Goal: Task Accomplishment & Management: Complete application form

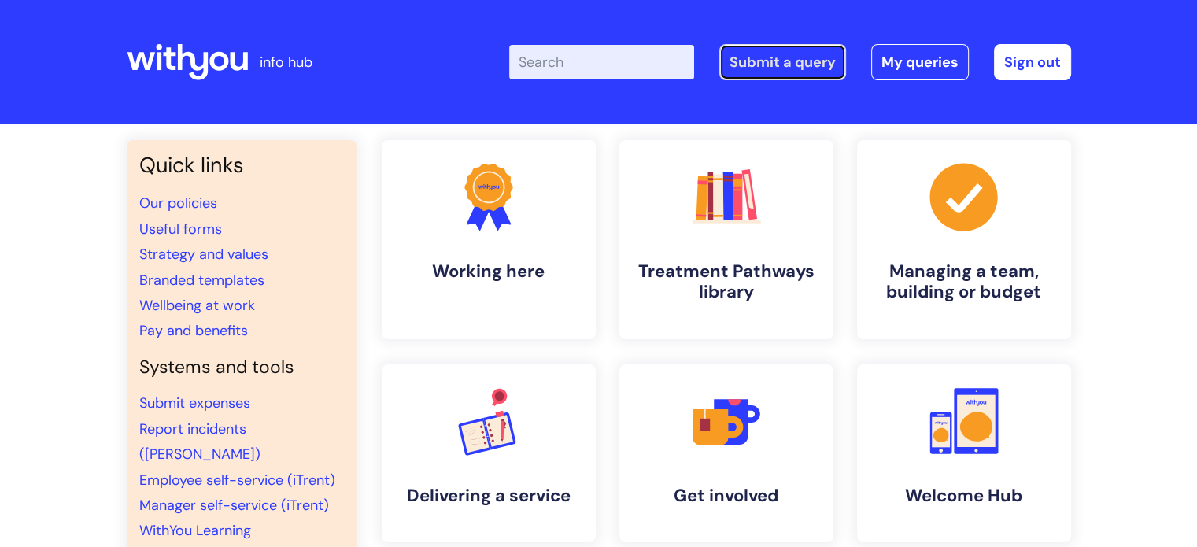
click at [810, 52] on link "Submit a query" at bounding box center [782, 62] width 127 height 36
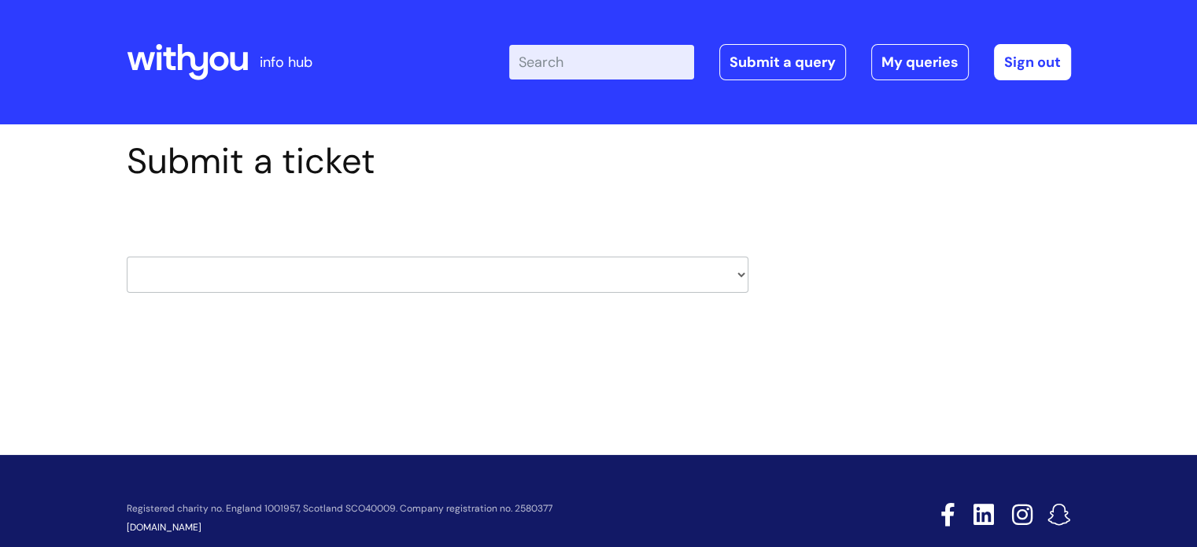
click at [403, 267] on select "HR / People IT and Support Clinical Drug Alerts Finance Accounts Data Support T…" at bounding box center [438, 274] width 622 height 36
select select "finance_accounts"
click at [127, 256] on select "HR / People IT and Support Clinical Drug Alerts Finance Accounts Data Support T…" at bounding box center [438, 274] width 622 height 36
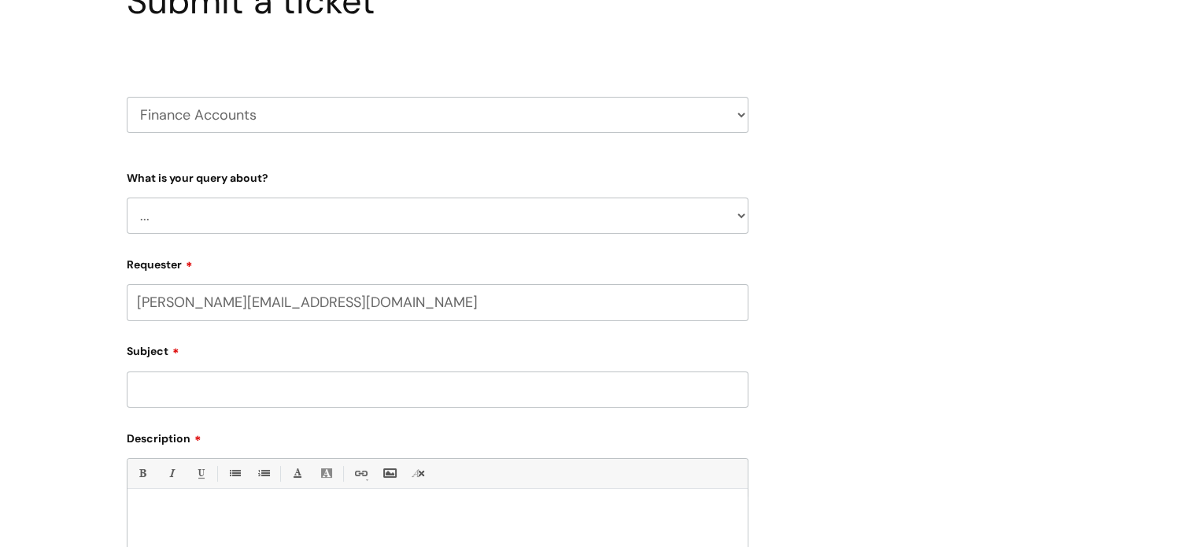
select select "80004418378"
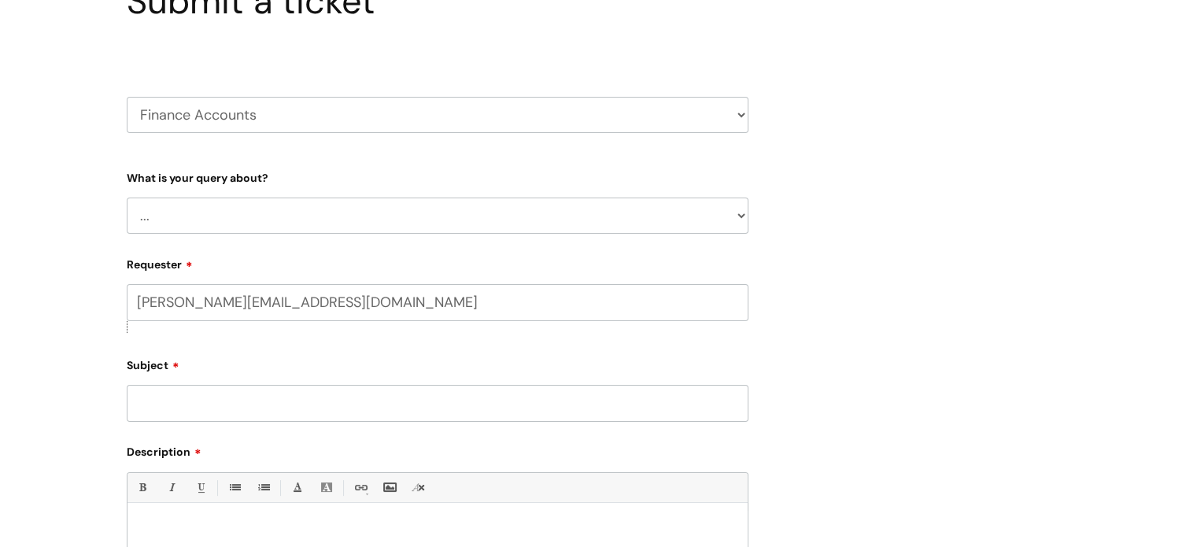
scroll to position [236, 0]
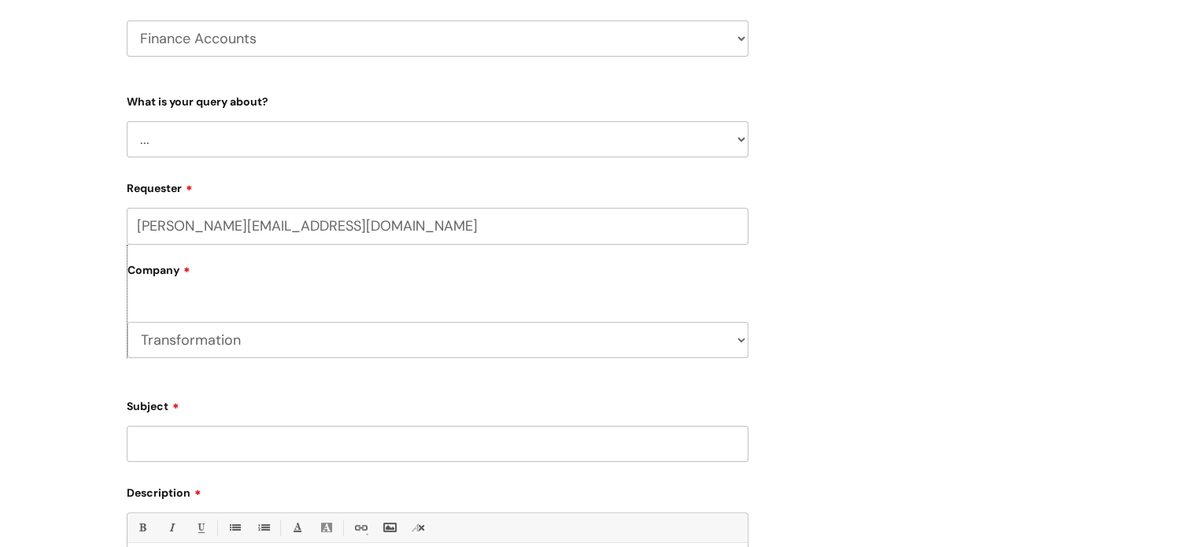
click at [262, 112] on div "What is your query about? ... Finance Systems Finance Requests (inc. Expenses) …" at bounding box center [438, 122] width 622 height 69
click at [268, 135] on select "... Finance Systems Finance Requests (inc. Expenses) Invoices Research" at bounding box center [438, 139] width 622 height 36
select select "Finance Requests (inc. Expenses)"
click at [127, 121] on select "... Finance Systems Finance Requests (inc. Expenses) Invoices Research" at bounding box center [438, 139] width 622 height 36
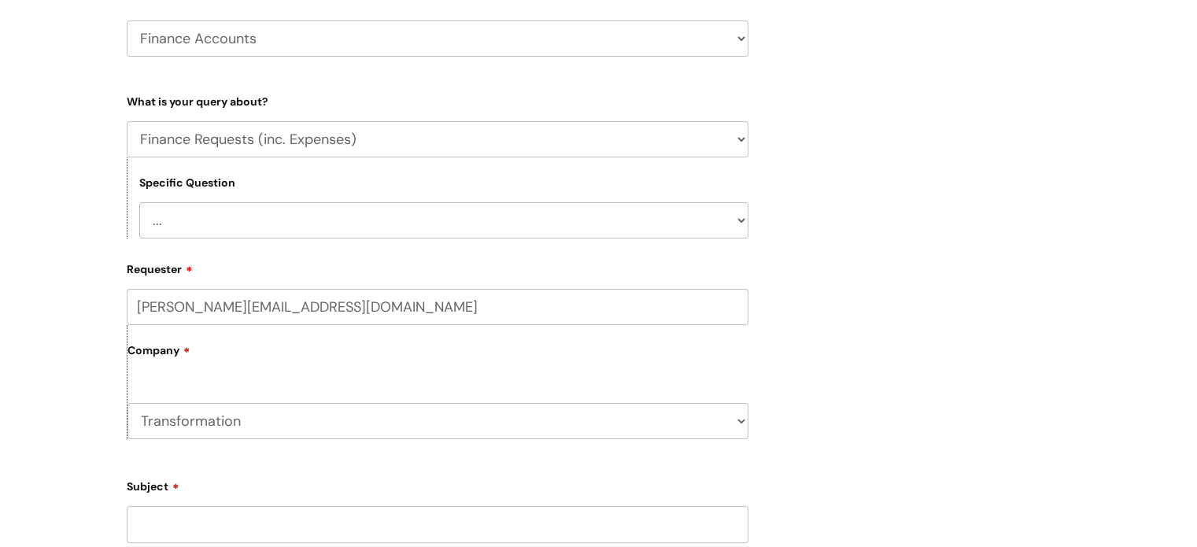
click at [271, 216] on select "... Budgets Expenses Getting Edits/Revisions New Supplier Purchase cards/ Petty…" at bounding box center [443, 220] width 609 height 36
select select "Expenses"
click at [139, 202] on select "... Budgets Expenses Getting Edits/Revisions New Supplier Purchase cards/ Petty…" at bounding box center [443, 220] width 609 height 36
click at [252, 358] on label "Company" at bounding box center [437, 355] width 621 height 35
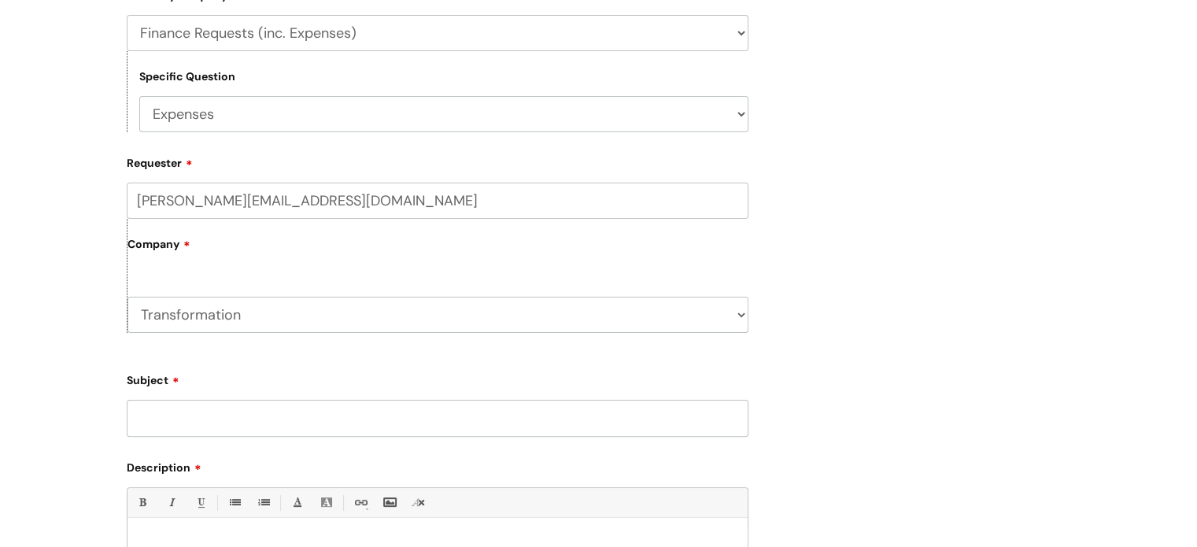
scroll to position [472, 0]
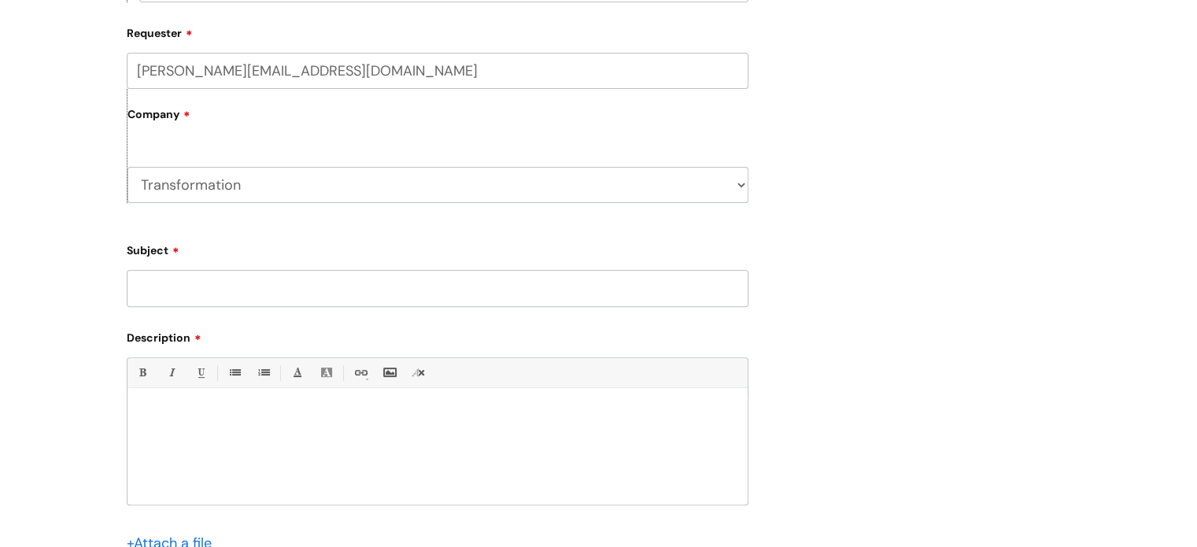
click at [256, 279] on input "Subject" at bounding box center [438, 288] width 622 height 36
type input "Transfer Concur sign-off"
click at [383, 452] on div at bounding box center [437, 450] width 620 height 109
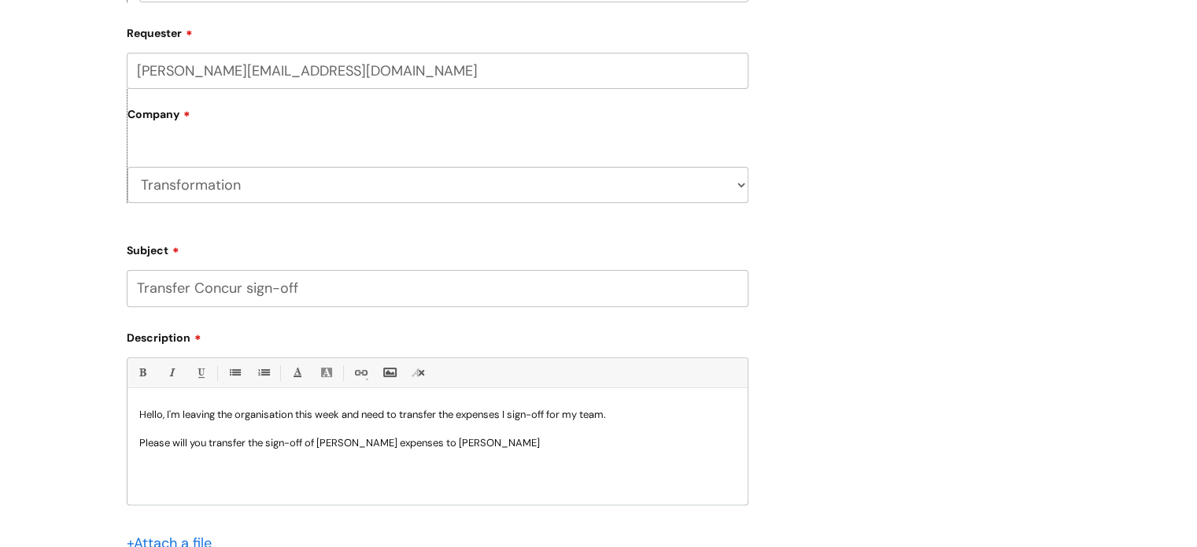
click at [548, 446] on p "Please will you transfer the sign-off of Hannah Snart's expenses to Graham McCaw" at bounding box center [437, 443] width 596 height 14
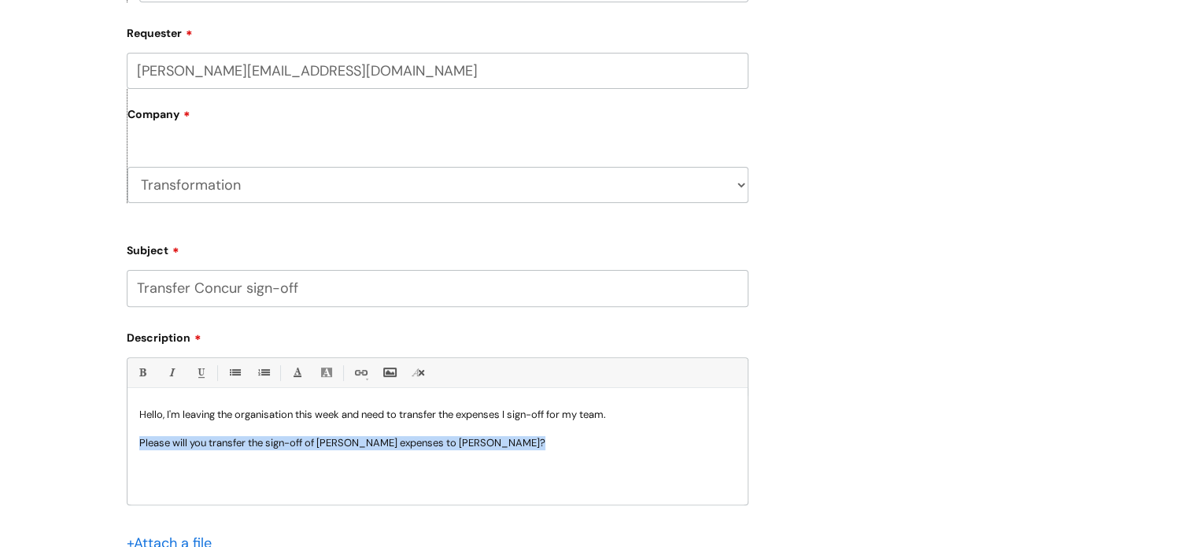
drag, startPoint x: 551, startPoint y: 445, endPoint x: 111, endPoint y: 439, distance: 439.9
click at [111, 439] on div "Submit a ticket HR / People IT and Support Clinical Drug Alerts Finance Account…" at bounding box center [598, 186] width 1197 height 1068
copy p "Please will you transfer the sign-off of Hannah Snart's expenses to Graham McCa…"
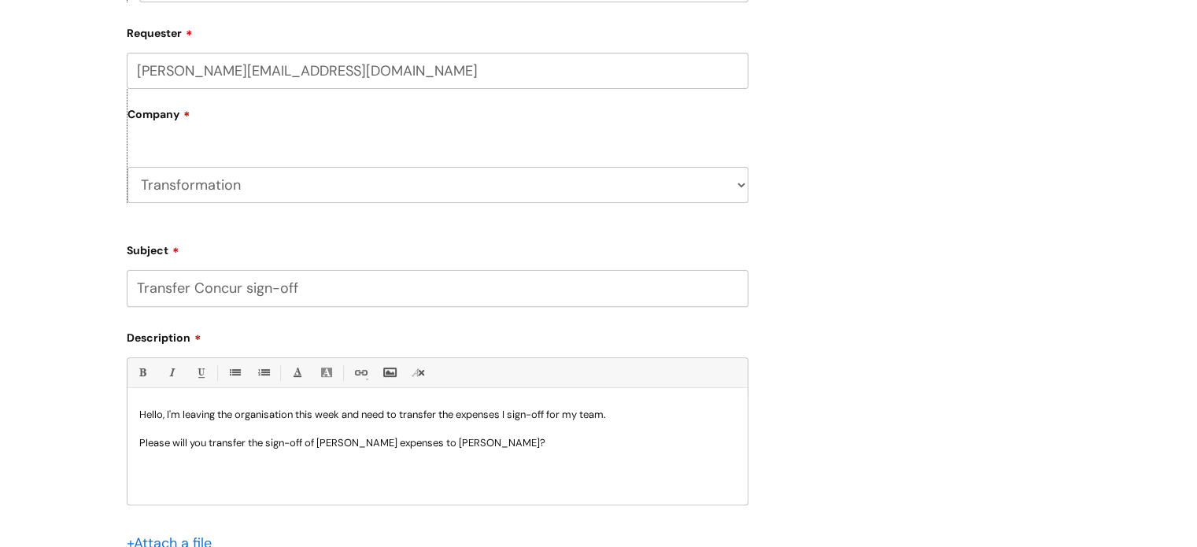
click at [173, 464] on p at bounding box center [437, 471] width 596 height 14
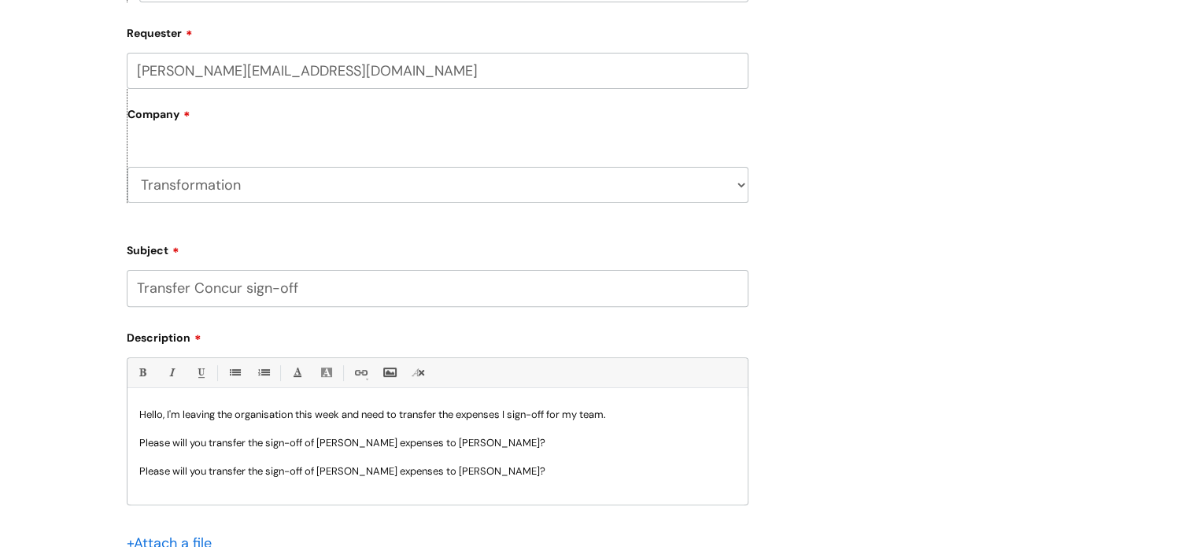
click at [317, 473] on span "Please will you transfer the sign-off of Hannah Snart's expenses to Graham McCa…" at bounding box center [342, 470] width 406 height 13
click at [319, 473] on span "Please will you transfer the sign-off of Hannah Snart's expenses to Graham McCa…" at bounding box center [342, 470] width 406 height 13
drag, startPoint x: 320, startPoint y: 473, endPoint x: 377, endPoint y: 476, distance: 56.7
click at [377, 476] on span "Please will you transfer the sign-off of Hannah Snart's expenses to Graham McCa…" at bounding box center [342, 470] width 406 height 13
drag, startPoint x: 478, startPoint y: 472, endPoint x: 554, endPoint y: 478, distance: 75.8
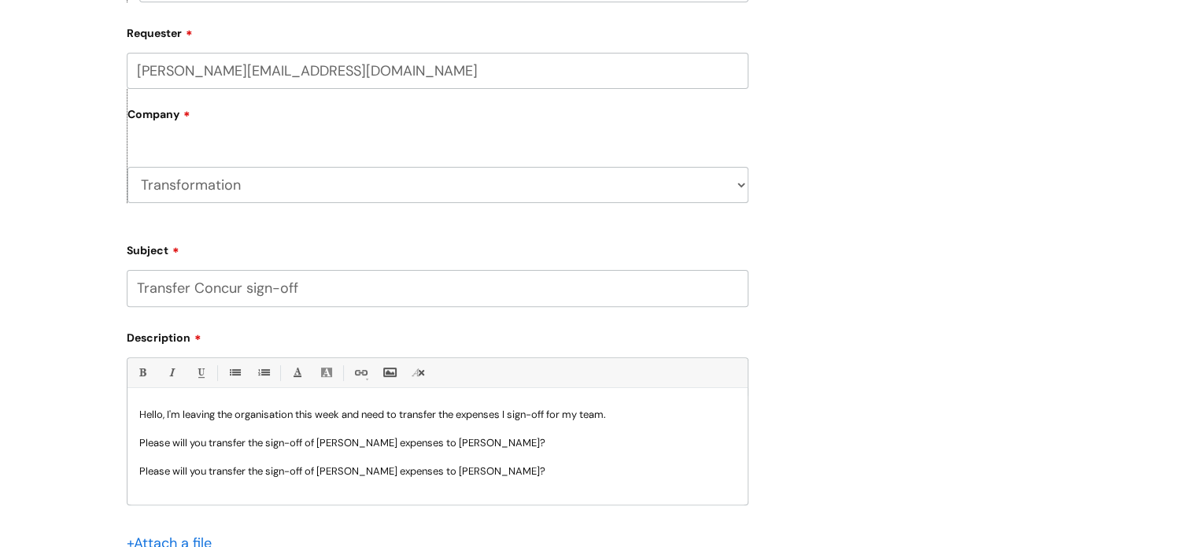
click at [554, 478] on div "Hello, I'm leaving the organisation this week and need to transfer the expenses…" at bounding box center [437, 450] width 620 height 109
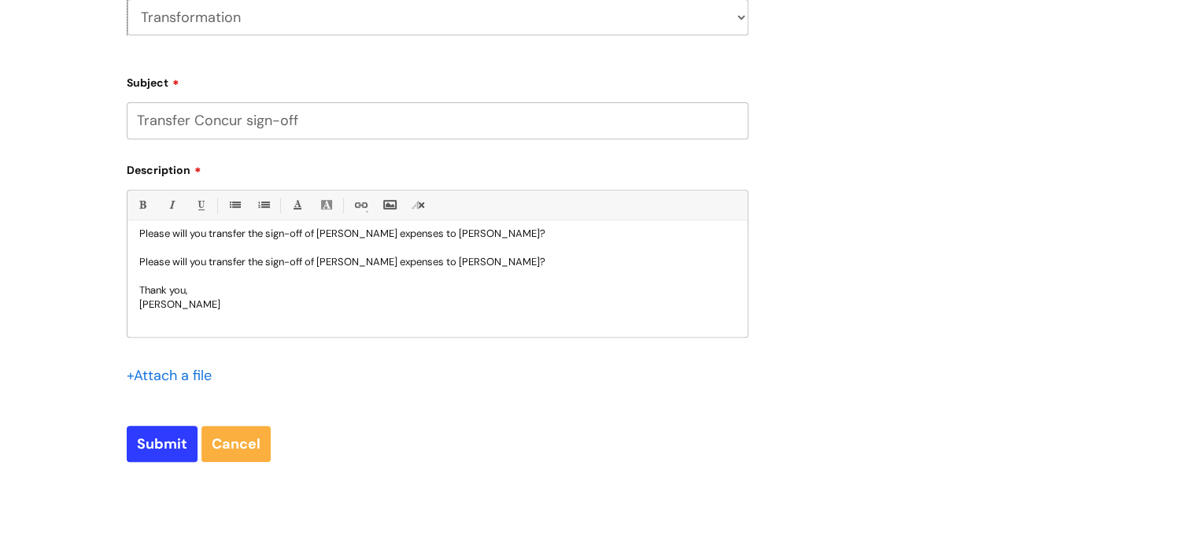
scroll to position [818, 0]
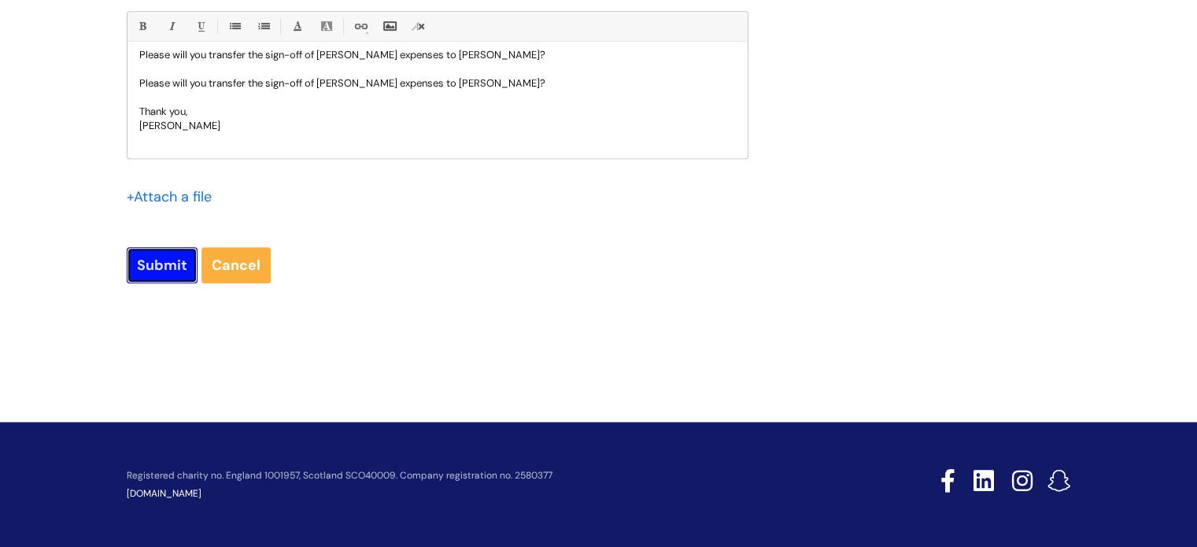
click at [157, 271] on input "Submit" at bounding box center [162, 265] width 71 height 36
type input "Please Wait..."
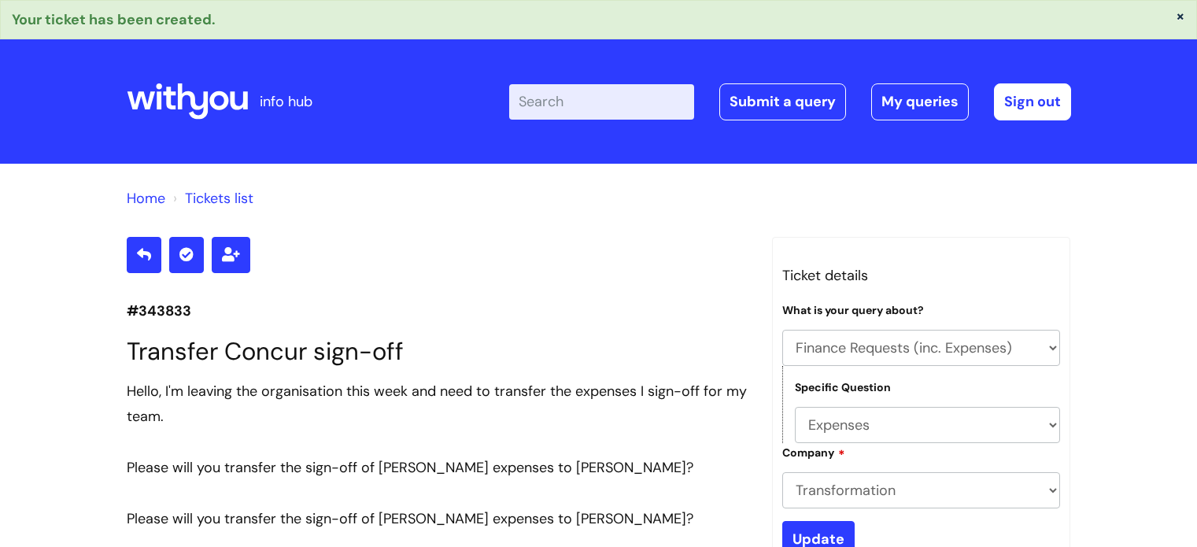
select select "Finance Requests (inc. Expenses)"
select select "Expenses"
